Goal: Check status: Check status

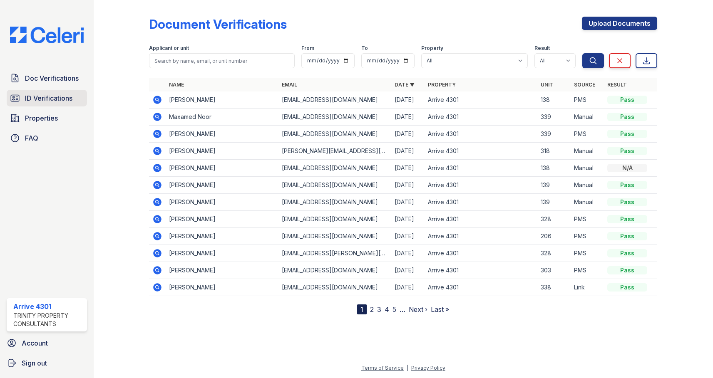
click at [37, 96] on span "ID Verifications" at bounding box center [48, 98] width 47 height 10
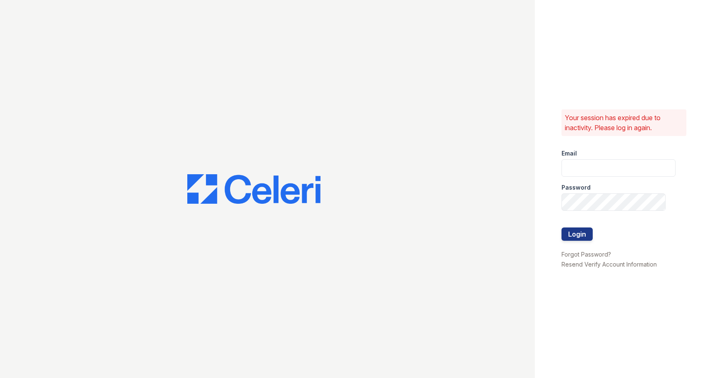
type input "[EMAIL_ADDRESS][DOMAIN_NAME]"
click at [583, 233] on button "Login" at bounding box center [576, 234] width 31 height 13
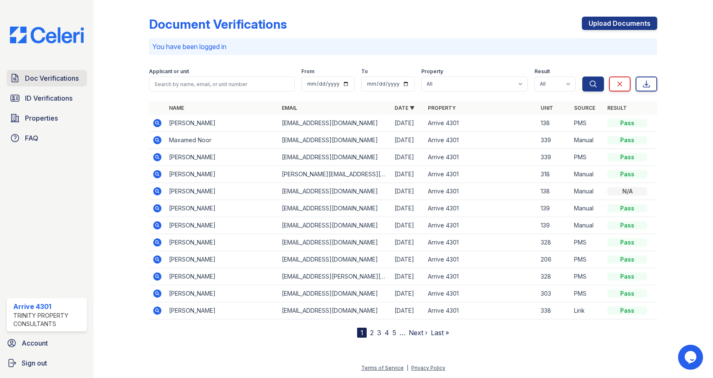
click at [36, 76] on span "Doc Verifications" at bounding box center [52, 78] width 54 height 10
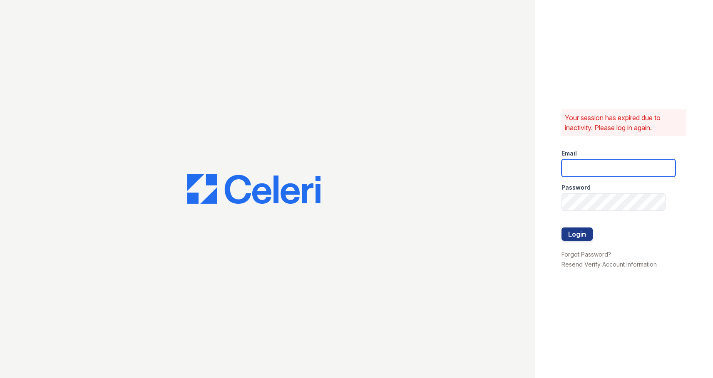
type input "[EMAIL_ADDRESS][DOMAIN_NAME]"
click at [584, 233] on button "Login" at bounding box center [576, 234] width 31 height 13
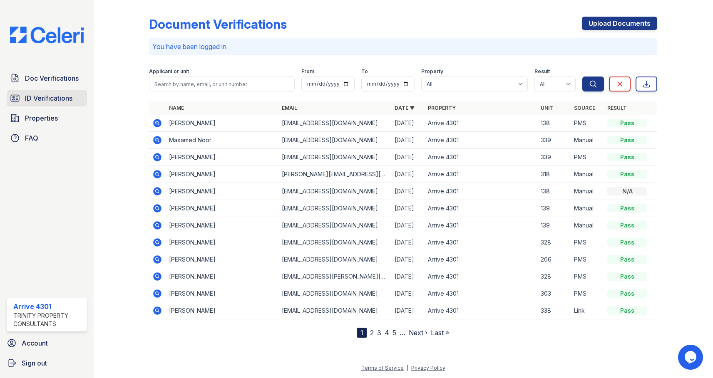
click at [31, 100] on span "ID Verifications" at bounding box center [48, 98] width 47 height 10
